Goal: Information Seeking & Learning: Check status

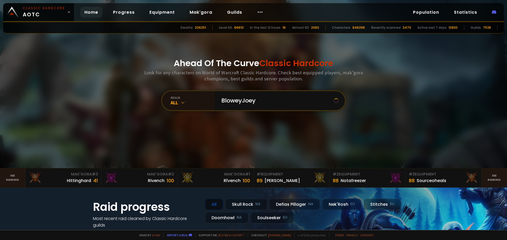
type input "BloweyJoey"
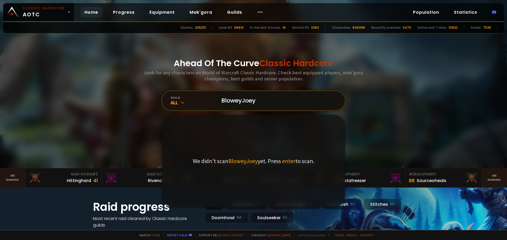
click at [272, 102] on input "BloweyJoey" at bounding box center [278, 100] width 120 height 19
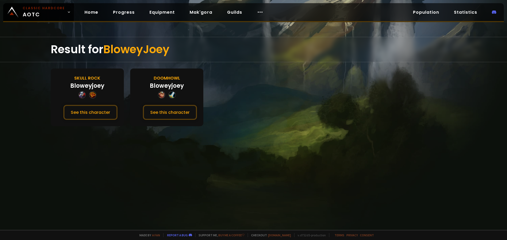
drag, startPoint x: 169, startPoint y: 108, endPoint x: 169, endPoint y: 99, distance: 9.3
click at [169, 105] on button "See this character" at bounding box center [170, 112] width 54 height 15
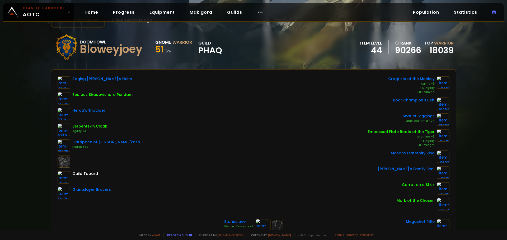
drag, startPoint x: 28, startPoint y: 88, endPoint x: 30, endPoint y: 99, distance: 12.0
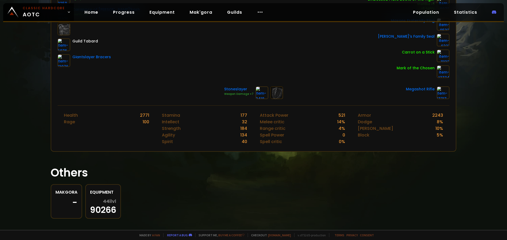
scroll to position [163, 0]
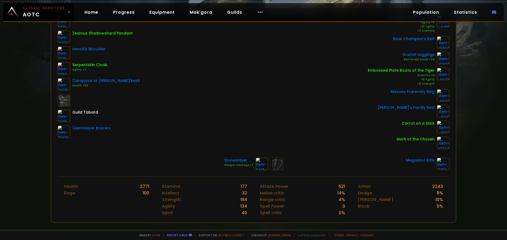
drag, startPoint x: 489, startPoint y: 136, endPoint x: 506, endPoint y: 118, distance: 25.2
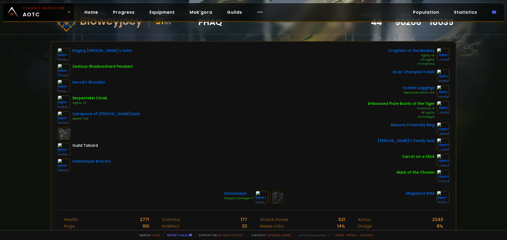
scroll to position [50, 0]
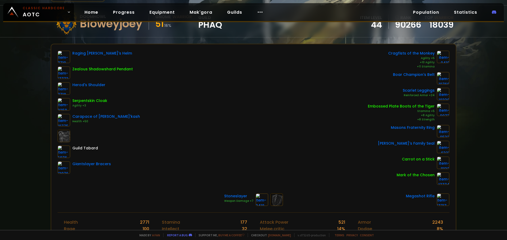
drag, startPoint x: 366, startPoint y: 143, endPoint x: 387, endPoint y: 135, distance: 22.6
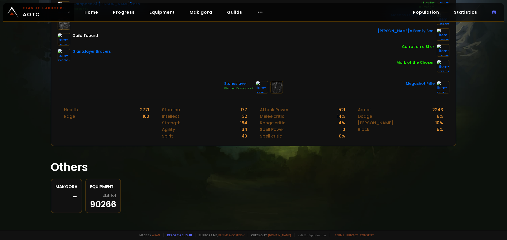
scroll to position [0, 0]
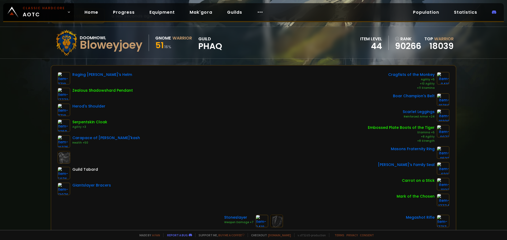
drag, startPoint x: 155, startPoint y: 143, endPoint x: 155, endPoint y: 160, distance: 17.4
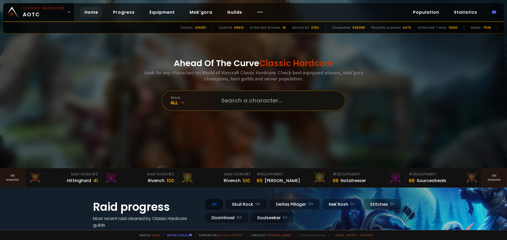
click at [253, 102] on input "text" at bounding box center [278, 100] width 120 height 19
type input "Andorus"
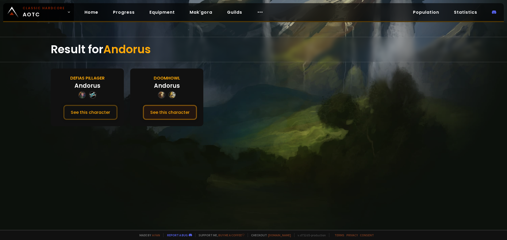
click at [161, 111] on button "See this character" at bounding box center [170, 112] width 54 height 15
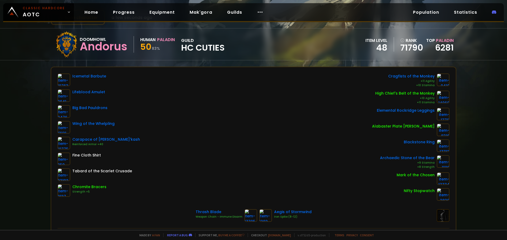
drag, startPoint x: 110, startPoint y: 72, endPoint x: 113, endPoint y: 84, distance: 12.4
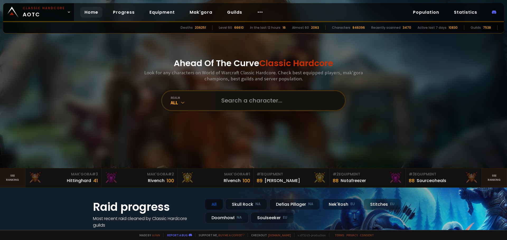
click at [251, 102] on input "text" at bounding box center [278, 100] width 120 height 19
type input "Berrisneaky"
click at [290, 94] on input "text" at bounding box center [278, 100] width 120 height 19
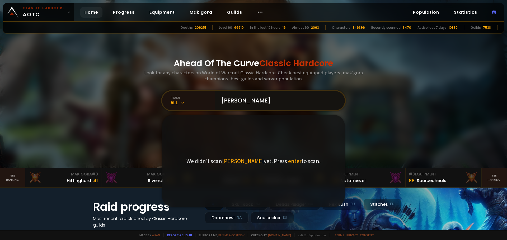
type input "Berri"
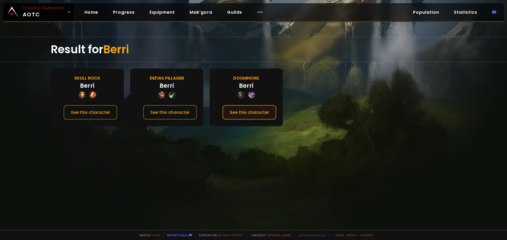
click at [247, 113] on button "See this character" at bounding box center [249, 112] width 54 height 15
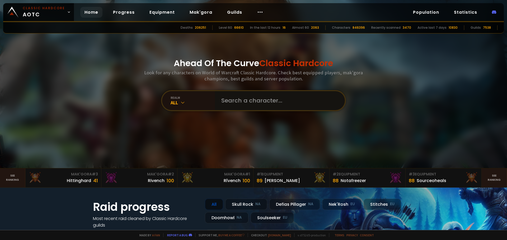
click at [295, 100] on input "text" at bounding box center [278, 100] width 120 height 19
click at [232, 214] on div "Doomhowl NA" at bounding box center [227, 217] width 44 height 11
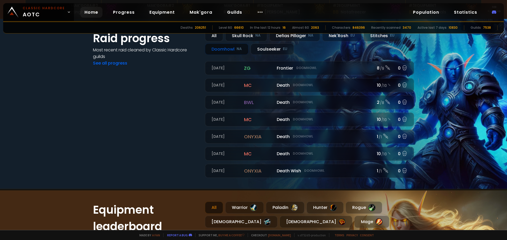
drag, startPoint x: 156, startPoint y: 207, endPoint x: 166, endPoint y: 225, distance: 21.1
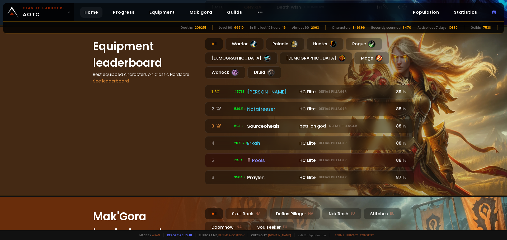
drag, startPoint x: 182, startPoint y: 117, endPoint x: 184, endPoint y: 99, distance: 17.2
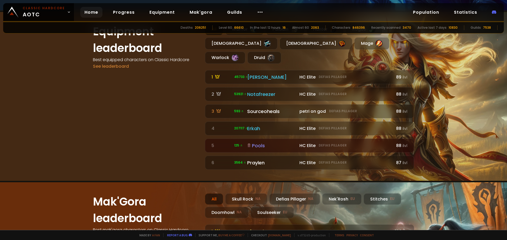
scroll to position [354, 0]
drag, startPoint x: 172, startPoint y: 101, endPoint x: 176, endPoint y: 116, distance: 15.0
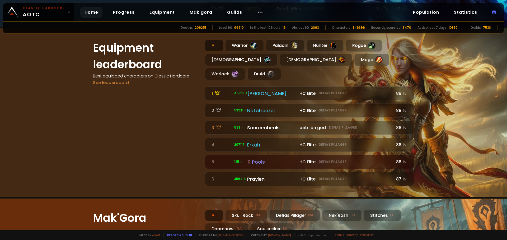
drag, startPoint x: 176, startPoint y: 81, endPoint x: 187, endPoint y: 66, distance: 18.4
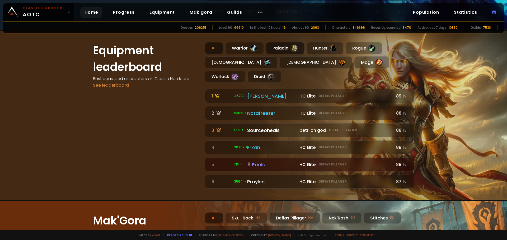
click at [281, 45] on div "Paladin" at bounding box center [285, 48] width 39 height 12
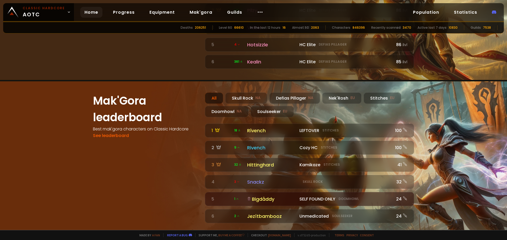
scroll to position [458, 0]
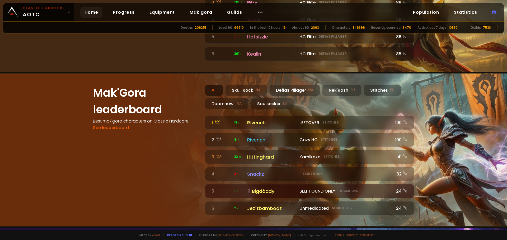
drag, startPoint x: 197, startPoint y: 138, endPoint x: 181, endPoint y: 152, distance: 21.7
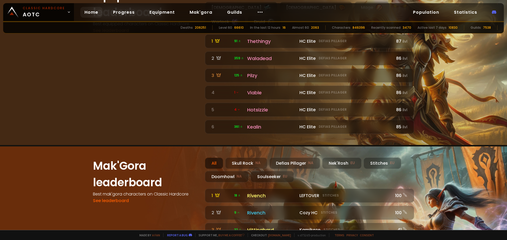
scroll to position [585, 0]
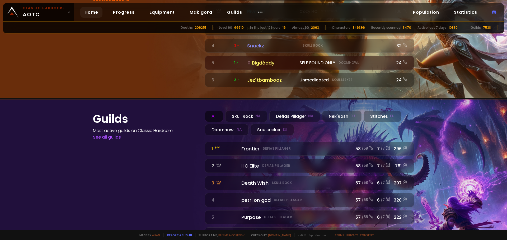
drag, startPoint x: 187, startPoint y: 177, endPoint x: 178, endPoint y: 203, distance: 27.6
click at [227, 124] on div "Doomhowl NA" at bounding box center [227, 129] width 44 height 11
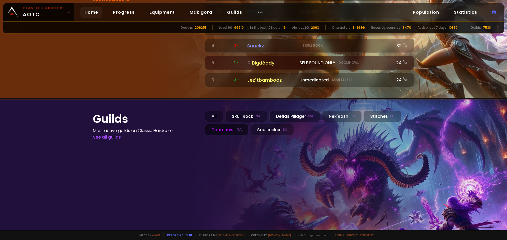
click at [230, 124] on div "Doomhowl NA" at bounding box center [227, 129] width 44 height 11
click at [296, 111] on div "Defias Pillager NA" at bounding box center [294, 116] width 51 height 11
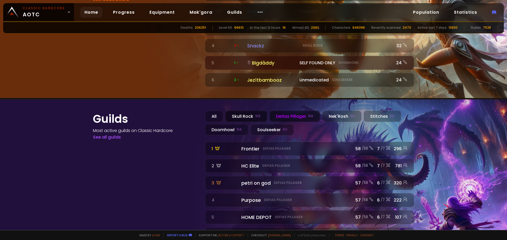
click at [243, 111] on div "Skull Rock NA" at bounding box center [246, 116] width 42 height 11
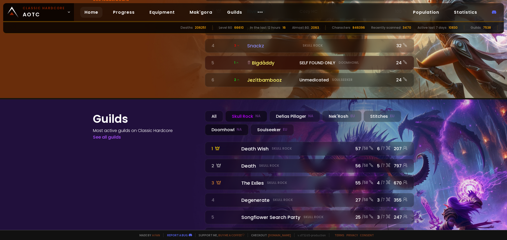
click at [219, 124] on div "Doomhowl NA" at bounding box center [227, 129] width 44 height 11
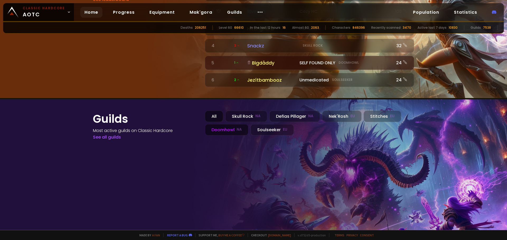
click at [210, 111] on div "All" at bounding box center [214, 116] width 18 height 11
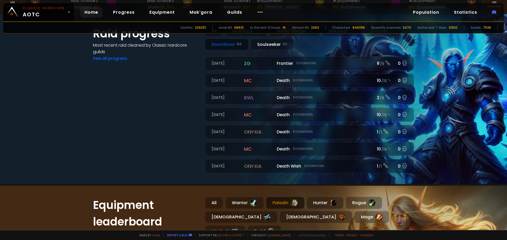
scroll to position [0, 0]
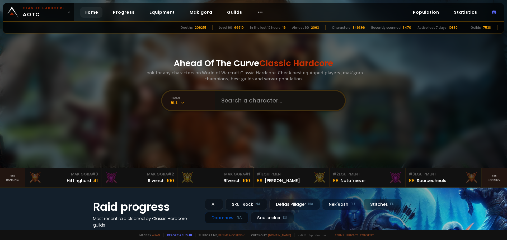
click at [249, 98] on input "text" at bounding box center [278, 100] width 120 height 19
type input "Zelendros"
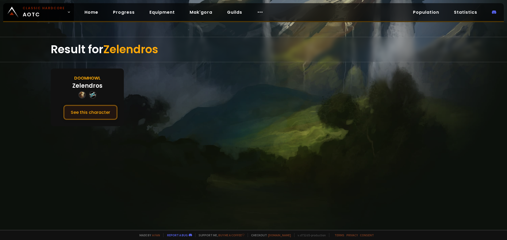
click at [77, 113] on button "See this character" at bounding box center [90, 112] width 54 height 15
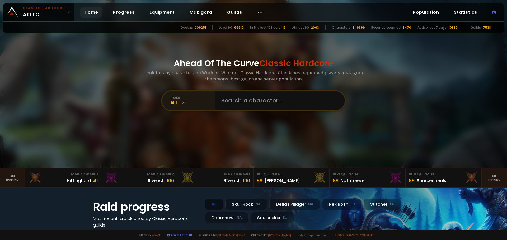
click at [175, 101] on div "All" at bounding box center [192, 103] width 44 height 6
click at [187, 101] on div "All" at bounding box center [192, 103] width 44 height 6
click at [232, 108] on input "text" at bounding box center [278, 100] width 120 height 19
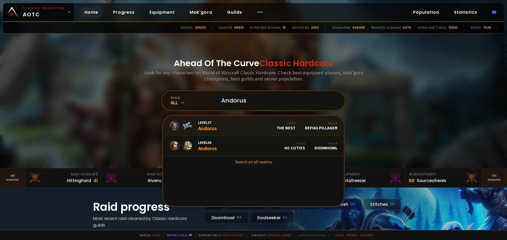
type input "Andorushttps://[DOMAIN_NAME][URL]"
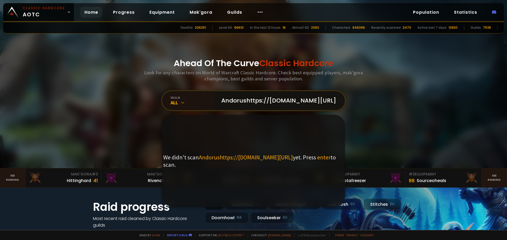
click at [232, 99] on input "Andorushttps://[DOMAIN_NAME][URL]" at bounding box center [278, 100] width 120 height 19
click at [242, 102] on input "Andorushttps://[DOMAIN_NAME][URL]" at bounding box center [278, 100] width 120 height 19
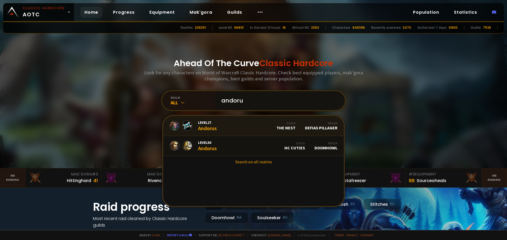
type input "andoru"
click at [246, 126] on link "Level 27 Andorus Guild The Nest Realm Defias Pillager" at bounding box center [253, 126] width 180 height 20
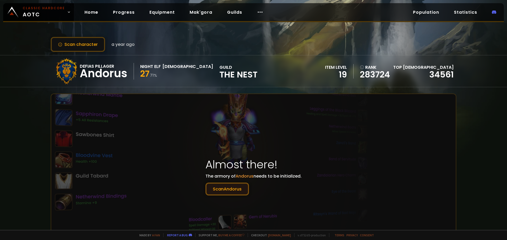
click at [236, 186] on button "Scan Andorus" at bounding box center [227, 189] width 44 height 13
click at [229, 191] on button "Scan Andorus" at bounding box center [227, 189] width 44 height 13
click at [240, 179] on span "Andorus" at bounding box center [244, 176] width 18 height 6
click at [245, 175] on span "Andorus" at bounding box center [244, 176] width 18 height 6
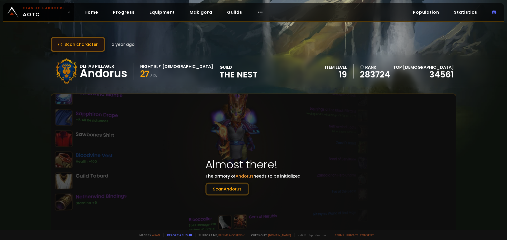
click at [72, 43] on button "Scan character" at bounding box center [78, 44] width 54 height 15
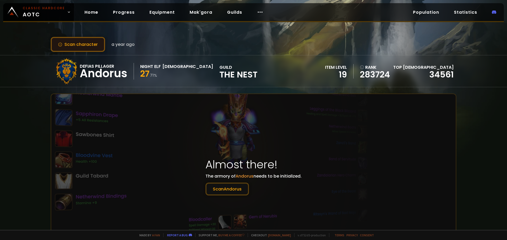
click at [72, 43] on button "Scan character" at bounding box center [78, 44] width 54 height 15
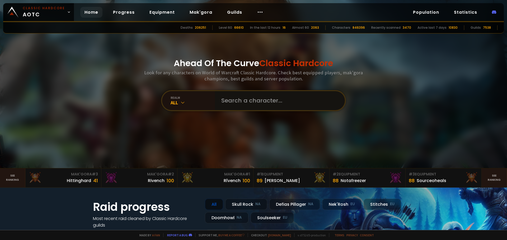
click at [246, 99] on input "text" at bounding box center [278, 100] width 120 height 19
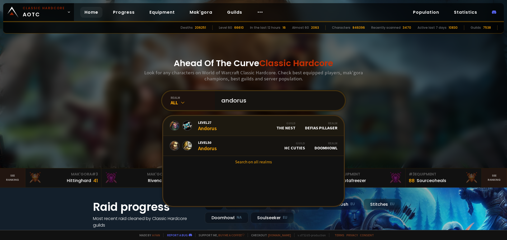
type input "andorus"
click at [249, 122] on link "Level 27 Andorus Guild The Nest Realm Defias Pillager" at bounding box center [253, 126] width 180 height 20
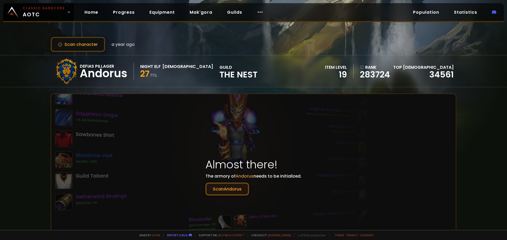
click at [211, 189] on button "Scan Andorus" at bounding box center [227, 189] width 44 height 13
click at [211, 188] on button "Scan Andorus" at bounding box center [227, 189] width 44 height 13
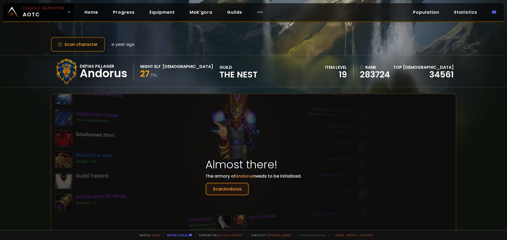
click at [211, 188] on button "Scan Andorus" at bounding box center [227, 189] width 44 height 13
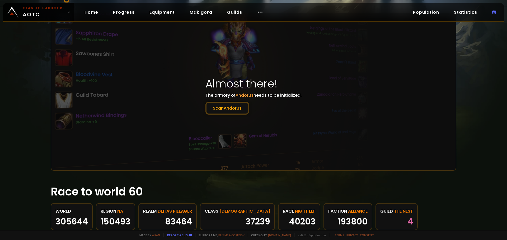
scroll to position [165, 0]
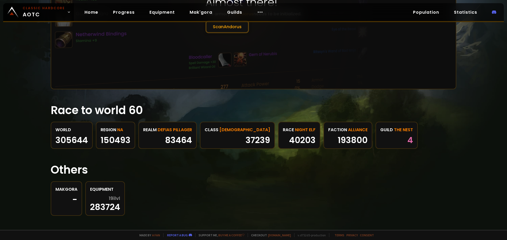
drag, startPoint x: 240, startPoint y: 80, endPoint x: 253, endPoint y: 118, distance: 40.1
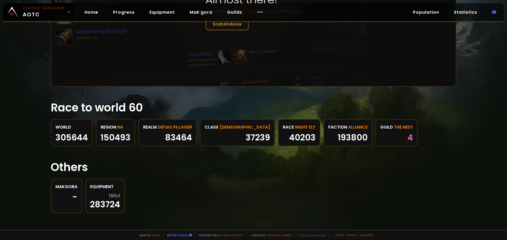
scroll to position [0, 0]
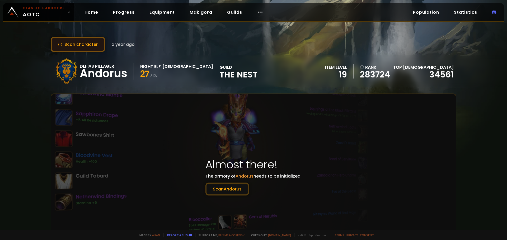
click at [73, 46] on button "Scan character" at bounding box center [78, 44] width 54 height 15
